Goal: Navigation & Orientation: Find specific page/section

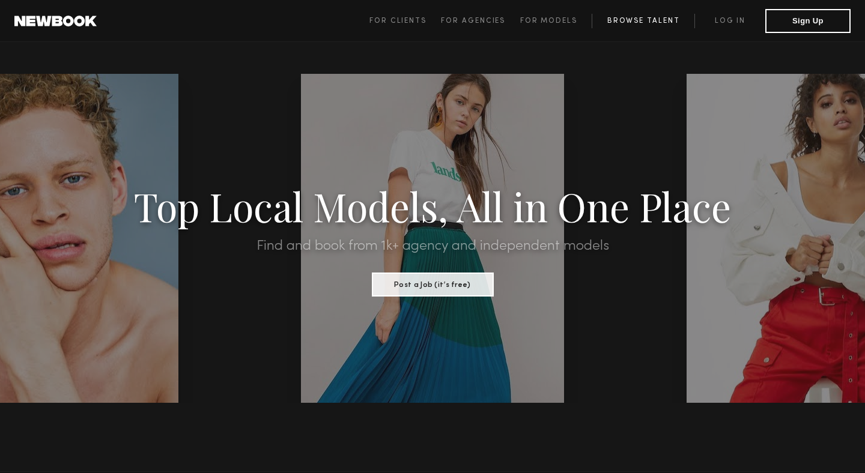
click at [608, 16] on link "Browse Talent" at bounding box center [643, 21] width 103 height 14
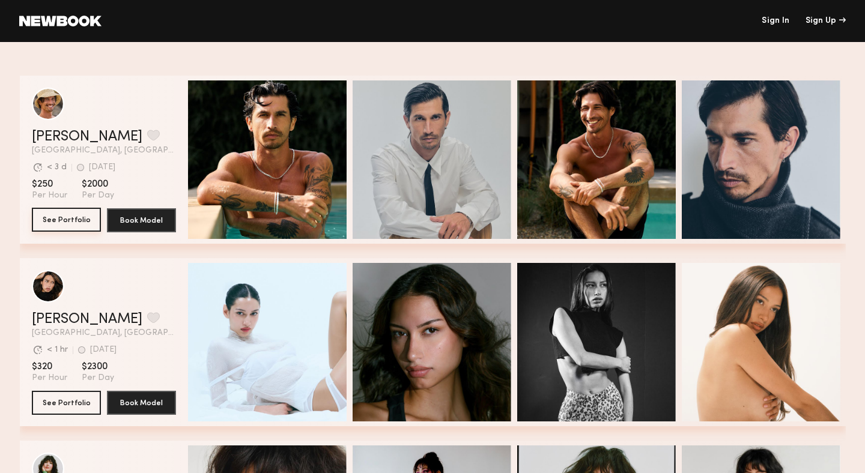
click at [71, 215] on button "See Portfolio" at bounding box center [66, 220] width 69 height 24
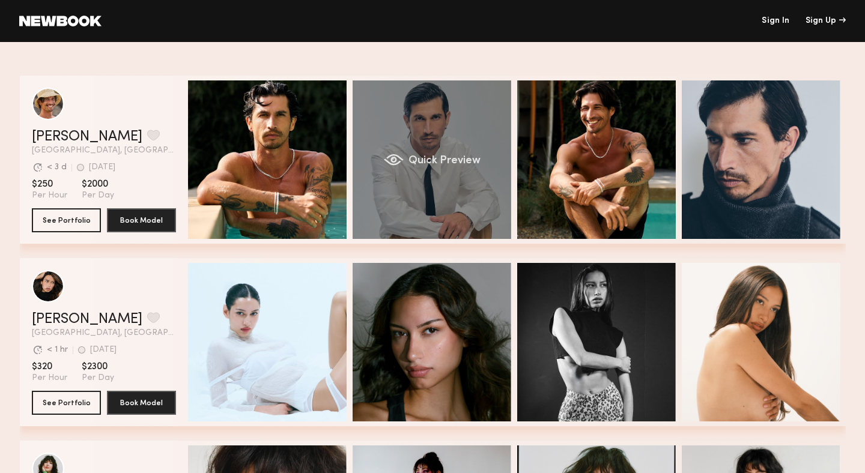
click at [486, 220] on div "Quick Preview" at bounding box center [432, 159] width 159 height 159
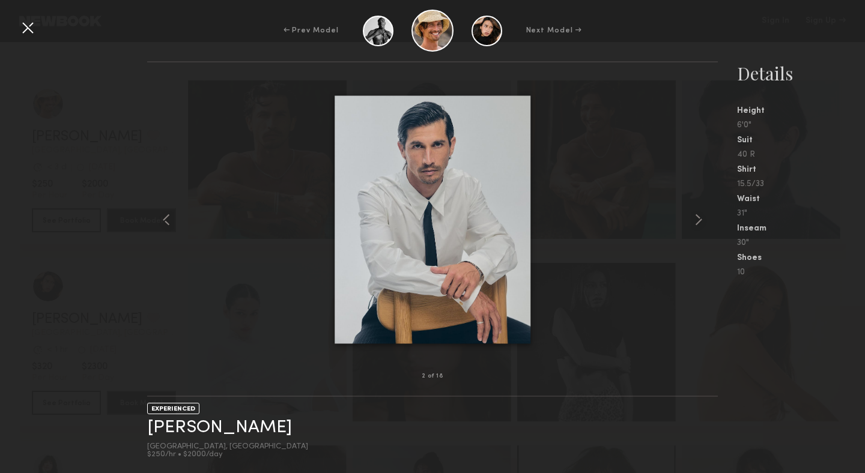
click at [23, 27] on div at bounding box center [27, 27] width 19 height 19
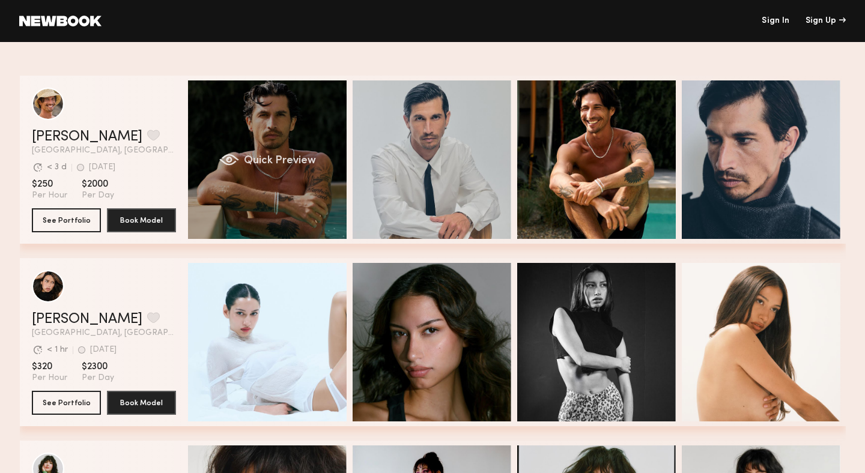
click at [246, 120] on div "Quick Preview" at bounding box center [267, 159] width 159 height 159
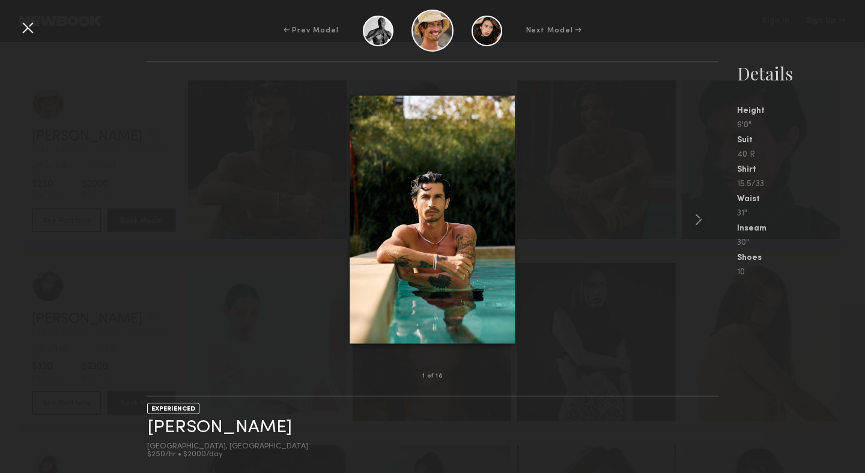
click at [29, 26] on div at bounding box center [27, 27] width 19 height 19
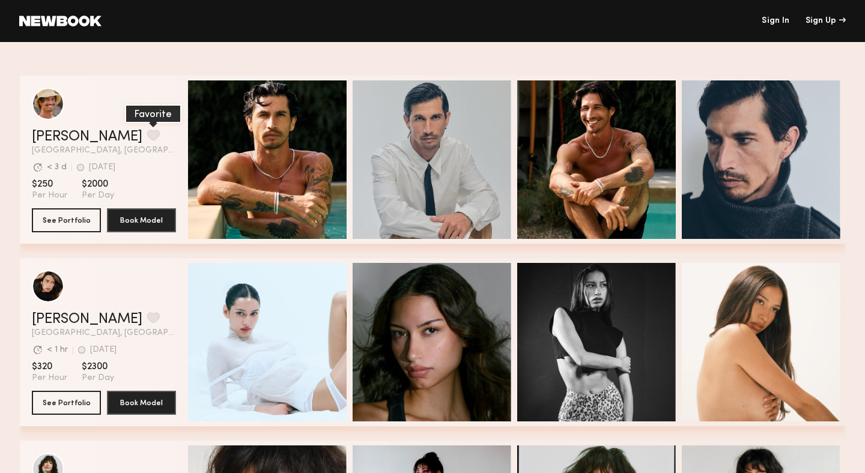
click at [147, 130] on button "grid" at bounding box center [153, 135] width 13 height 11
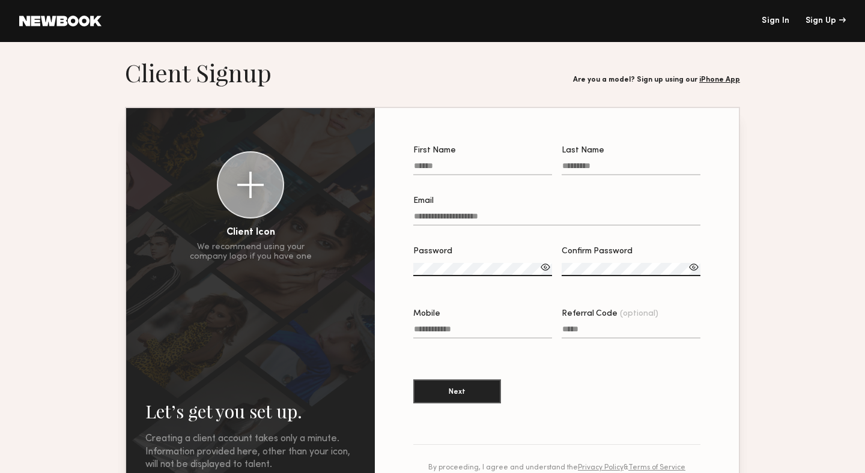
scroll to position [1, 0]
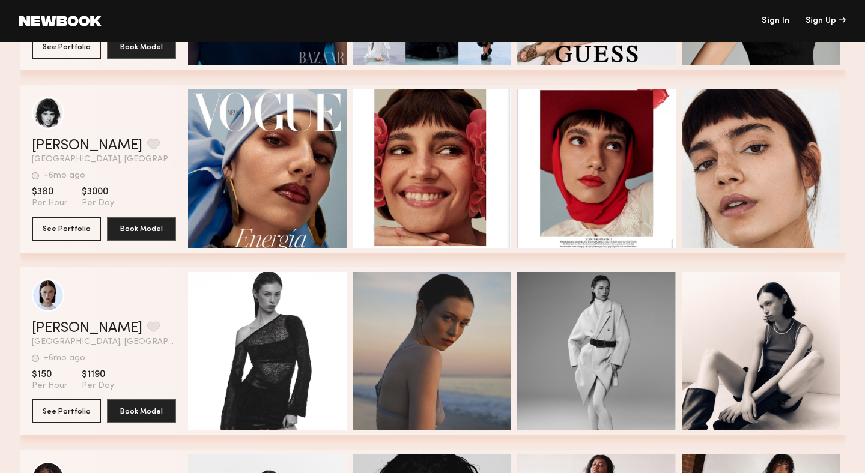
scroll to position [572, 0]
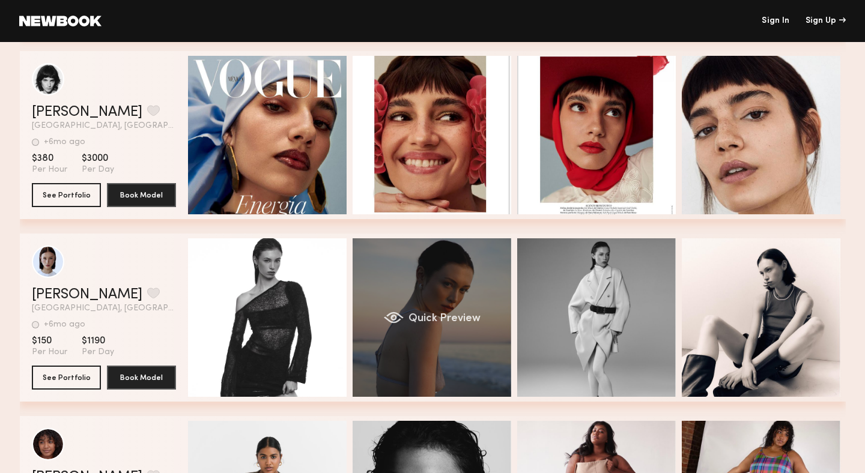
click at [423, 293] on div "Quick Preview" at bounding box center [432, 317] width 159 height 159
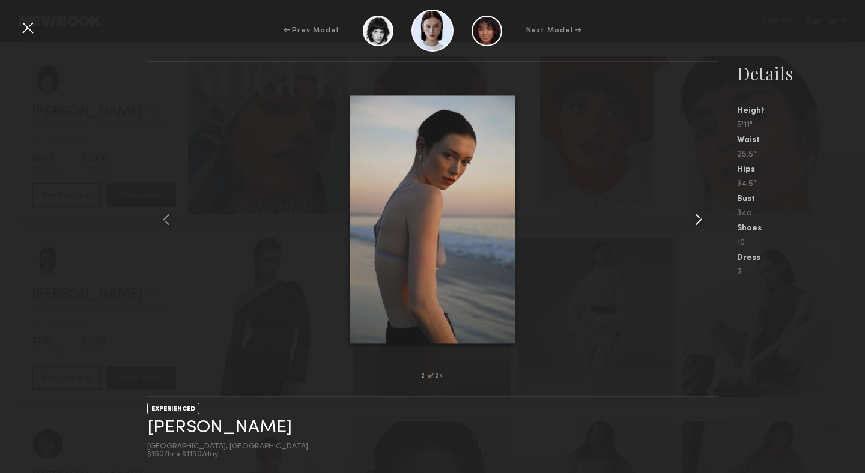
click at [703, 219] on common-icon at bounding box center [698, 219] width 19 height 19
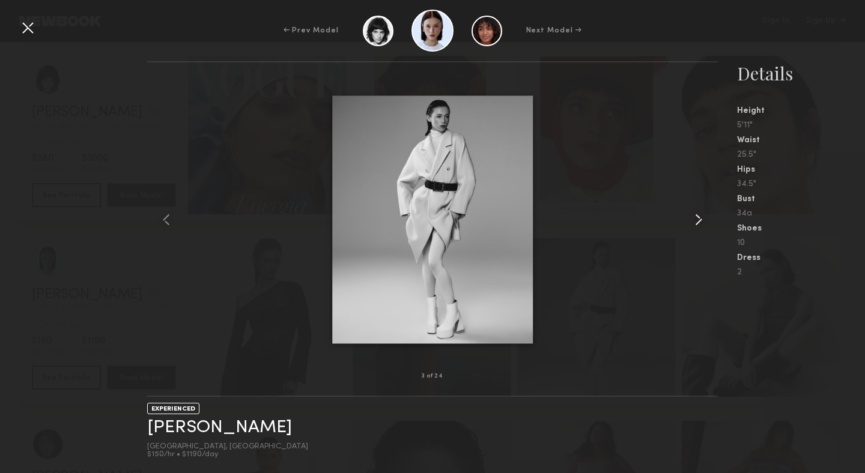
click at [703, 219] on common-icon at bounding box center [698, 219] width 19 height 19
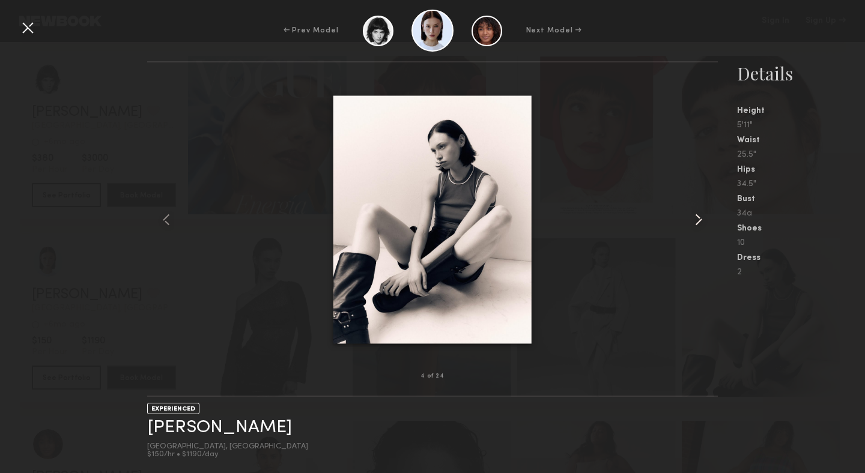
click at [703, 219] on common-icon at bounding box center [698, 219] width 19 height 19
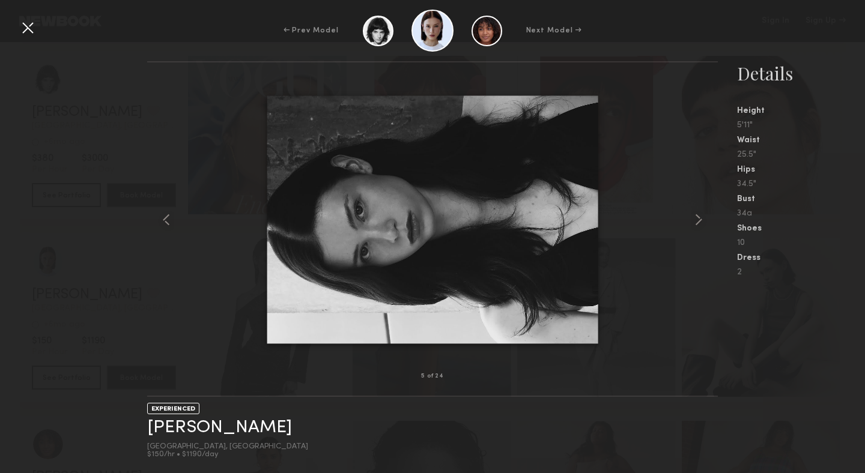
click at [31, 29] on div at bounding box center [27, 27] width 19 height 19
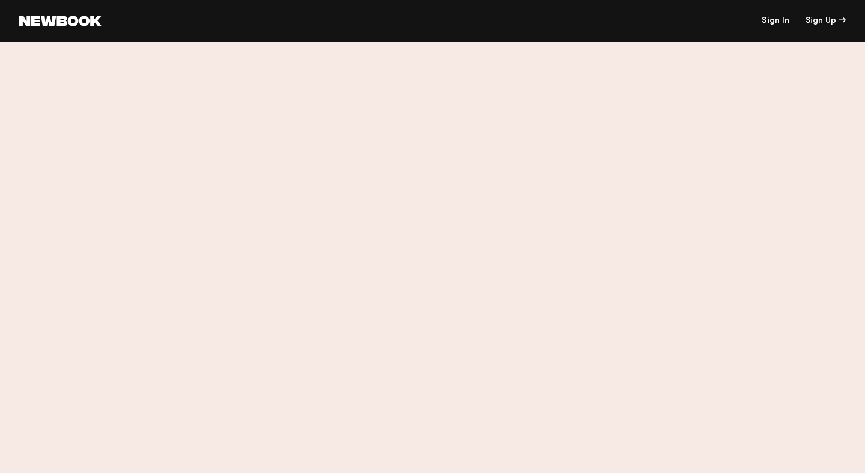
scroll to position [0, 0]
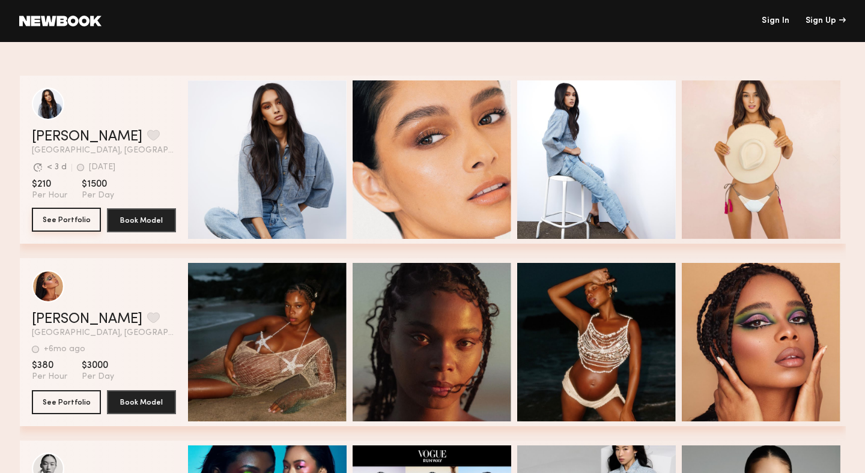
click at [76, 219] on button "See Portfolio" at bounding box center [66, 220] width 69 height 24
